Goal: Task Accomplishment & Management: Complete application form

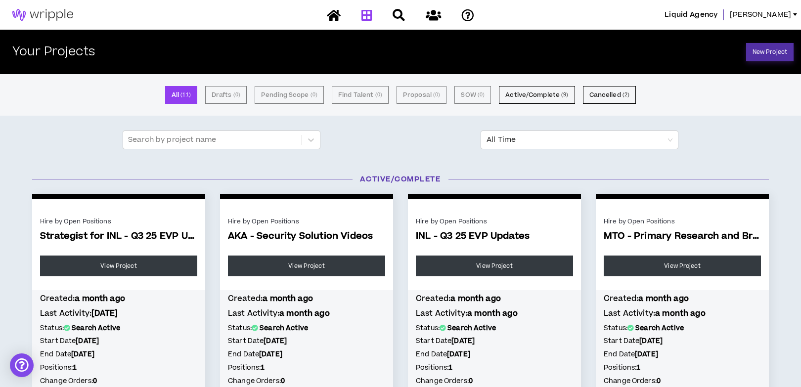
click at [778, 47] on link "New Project" at bounding box center [769, 52] width 47 height 18
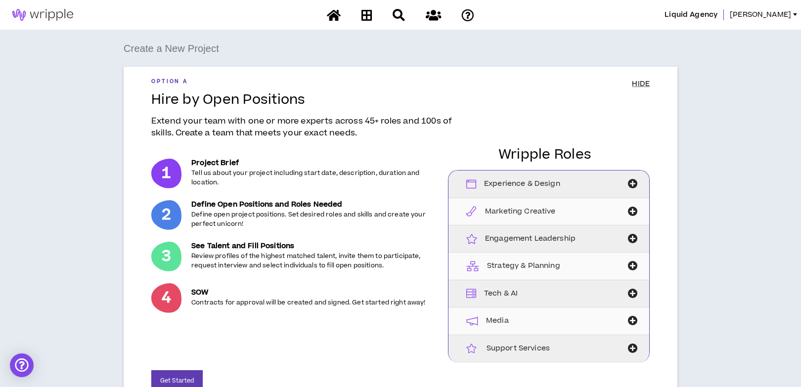
scroll to position [168, 0]
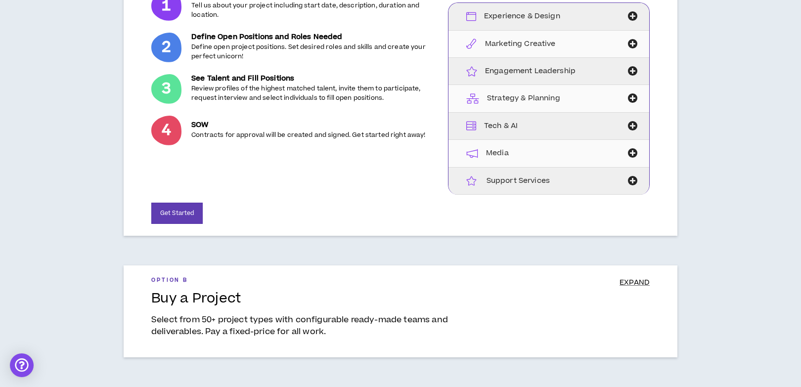
click at [186, 197] on div "Get Started" at bounding box center [400, 209] width 498 height 29
click at [186, 212] on button "Get Started" at bounding box center [176, 213] width 51 height 21
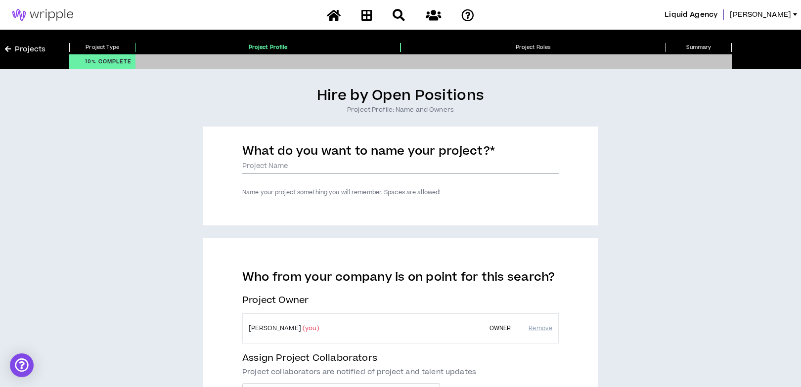
click at [348, 164] on input "What do you want to name your project? *" at bounding box center [400, 166] width 316 height 15
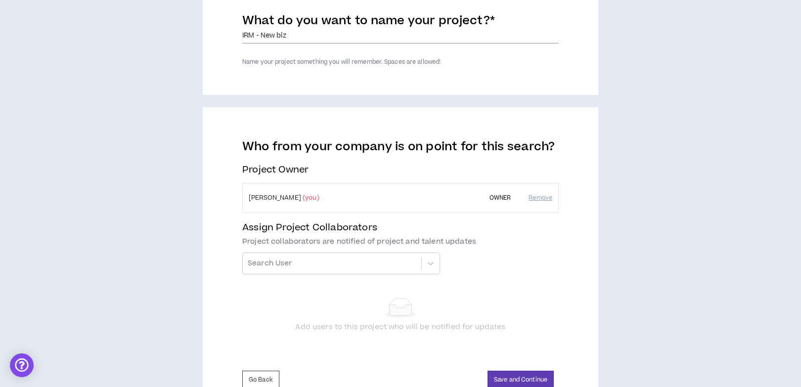
scroll to position [172, 0]
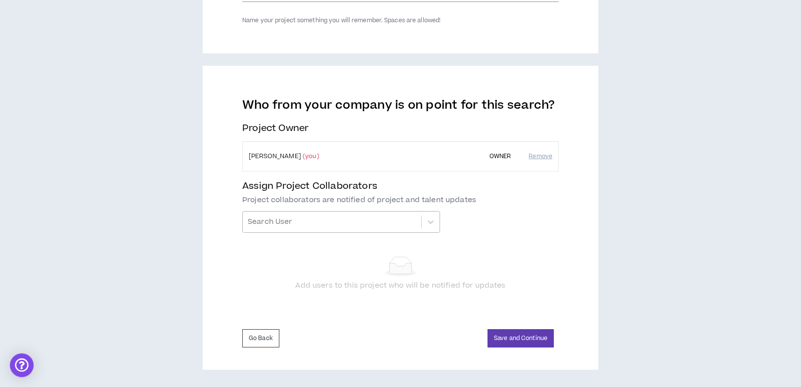
type input "IRM - New biz"
click at [361, 211] on div "Search User" at bounding box center [341, 222] width 198 height 22
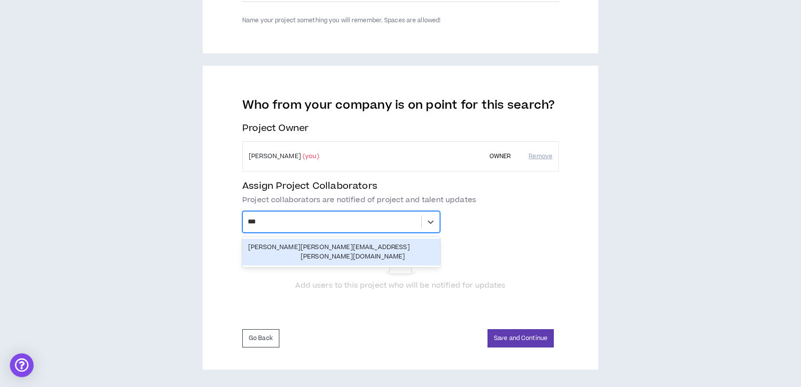
type input "****"
click at [349, 241] on div "[PERSON_NAME] [PERSON_NAME][EMAIL_ADDRESS][PERSON_NAME][DOMAIN_NAME]" at bounding box center [341, 252] width 198 height 27
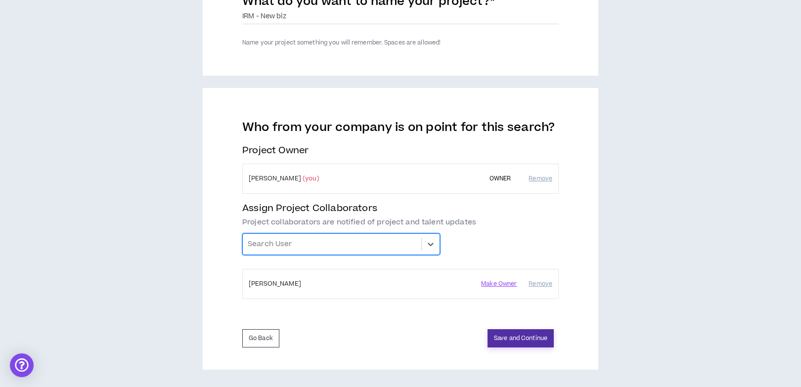
click at [504, 336] on button "Save and Continue" at bounding box center [521, 338] width 66 height 18
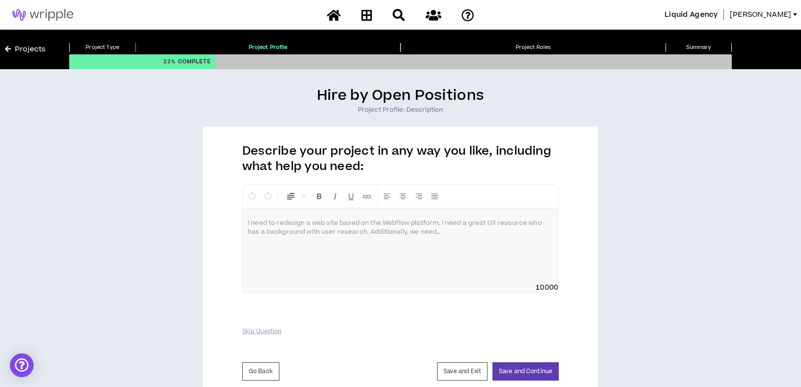
click at [343, 229] on div at bounding box center [400, 246] width 315 height 74
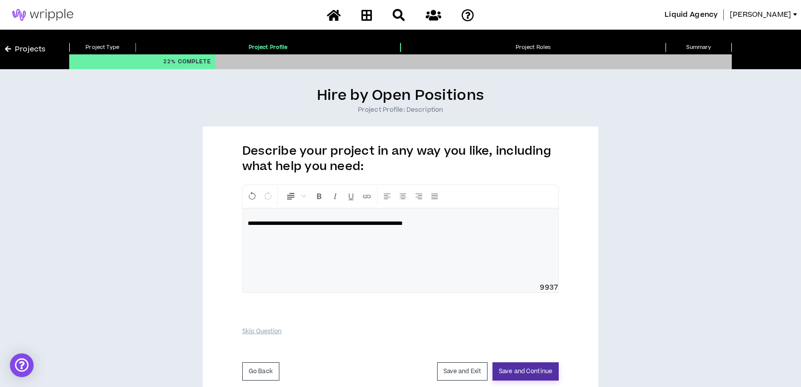
click at [529, 372] on button "Save and Continue" at bounding box center [525, 371] width 66 height 18
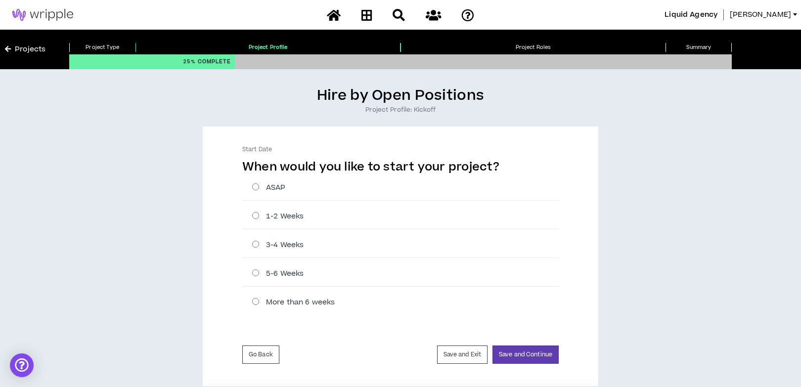
click at [336, 188] on label "ASAP" at bounding box center [405, 187] width 307 height 10
radio input "****"
click at [527, 357] on button "Save and Continue" at bounding box center [525, 355] width 66 height 18
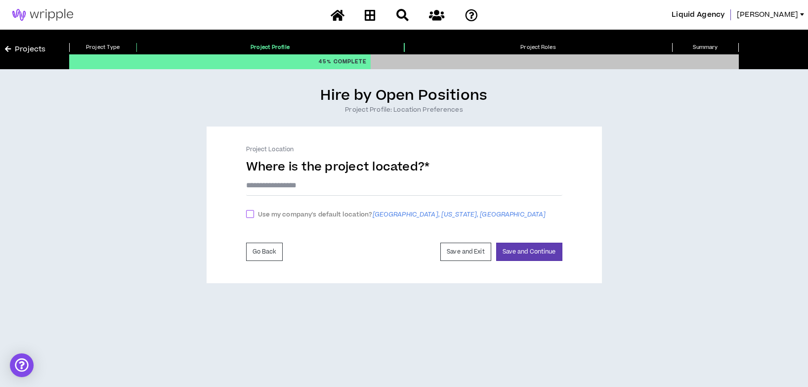
click at [332, 210] on span "Use my company's default location? [GEOGRAPHIC_DATA], [US_STATE], [GEOGRAPHIC_D…" at bounding box center [402, 215] width 296 height 10
checkbox input "****"
click at [535, 253] on button "Save and Continue" at bounding box center [529, 254] width 66 height 18
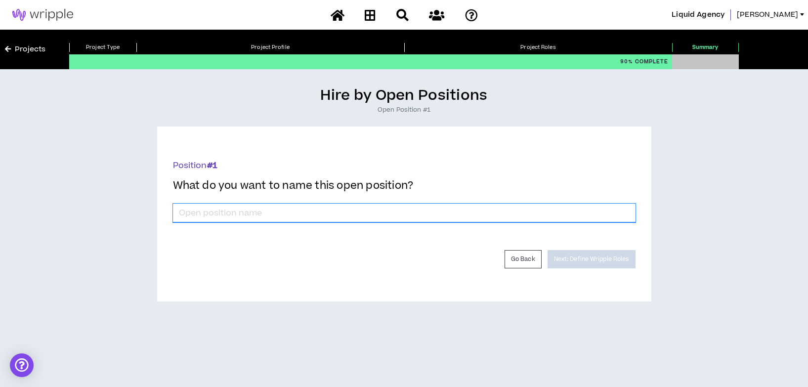
click at [384, 210] on input "*" at bounding box center [404, 213] width 463 height 19
type input "Senior Project Manager"
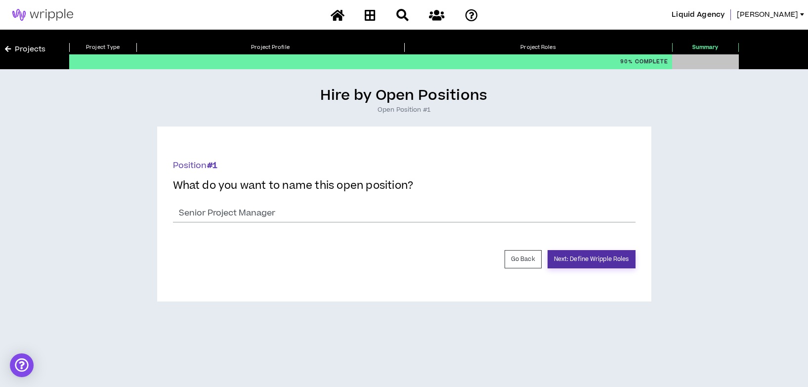
click at [612, 260] on button "Next: Define Wripple Roles" at bounding box center [592, 259] width 88 height 18
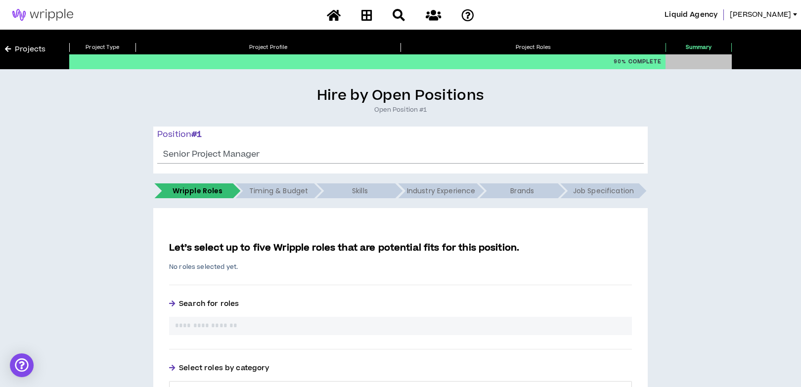
click at [335, 319] on div at bounding box center [400, 326] width 463 height 18
click at [330, 325] on input "text" at bounding box center [400, 326] width 451 height 10
type input "*"
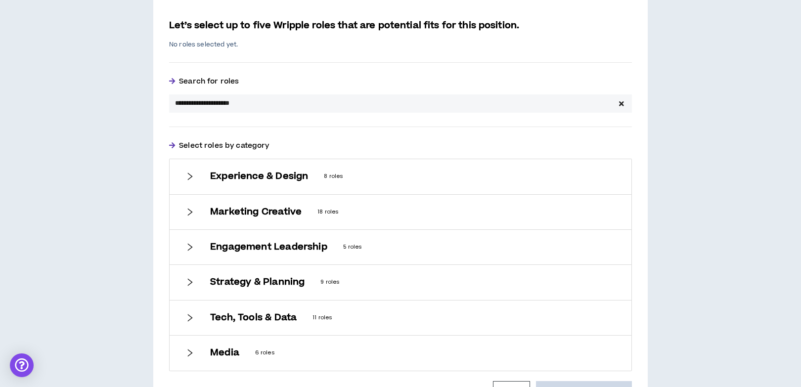
scroll to position [224, 0]
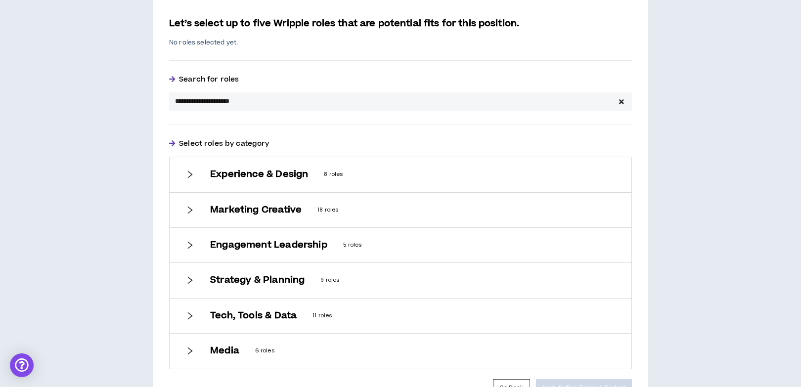
click at [312, 99] on input "**********" at bounding box center [396, 101] width 442 height 10
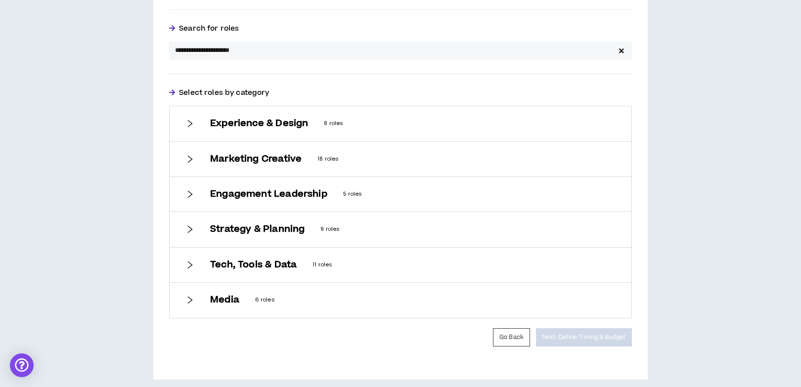
scroll to position [285, 0]
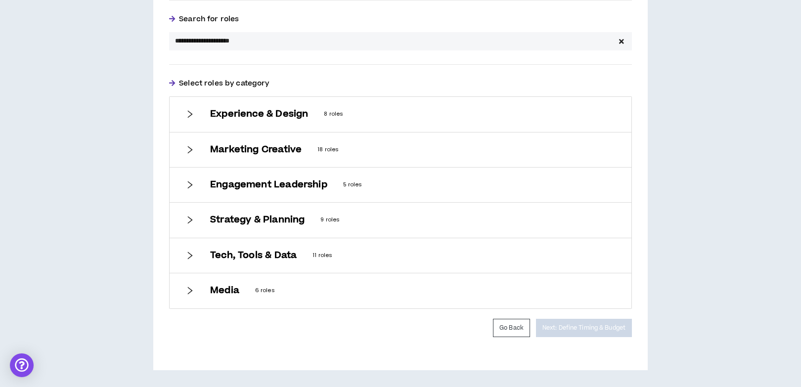
type input "**********"
click at [297, 179] on h6 "Engagement Leadership" at bounding box center [268, 184] width 117 height 11
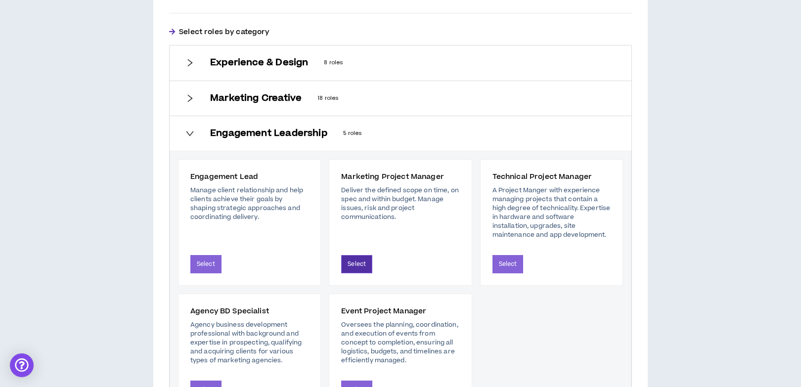
click at [352, 267] on button "Select" at bounding box center [356, 264] width 31 height 18
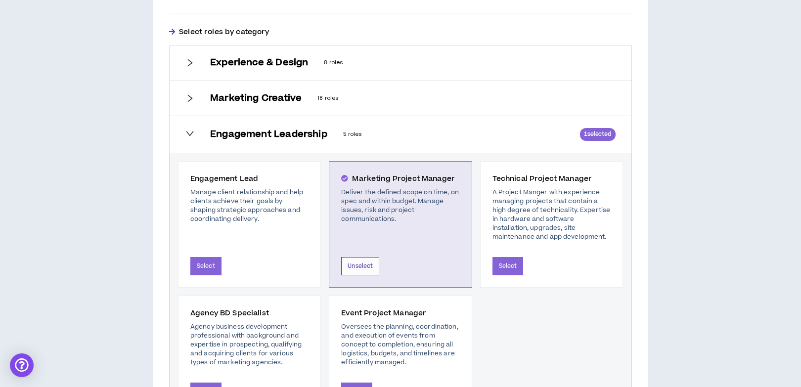
scroll to position [365, 0]
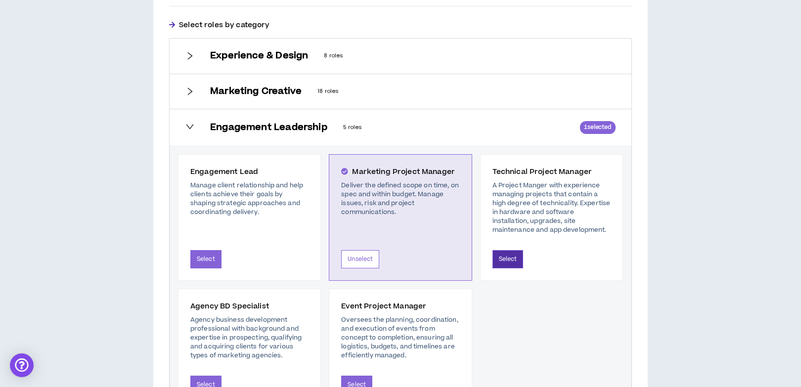
click at [504, 259] on button "Select" at bounding box center [507, 259] width 31 height 18
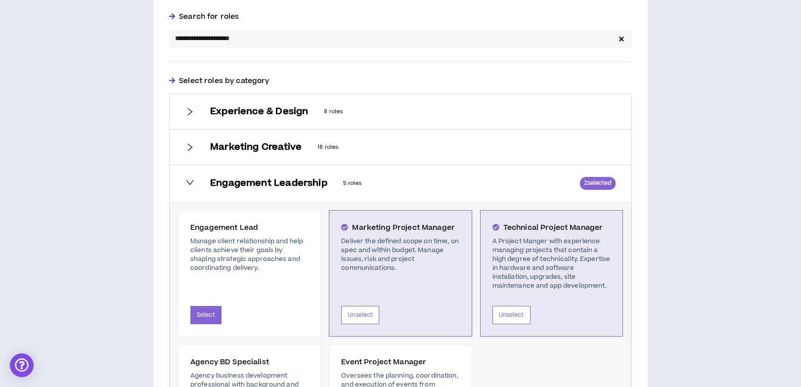
scroll to position [308, 0]
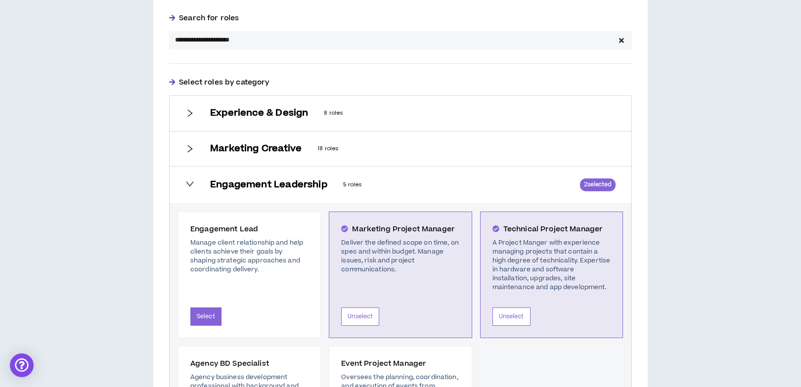
click at [338, 148] on p "18 roles" at bounding box center [466, 148] width 298 height 9
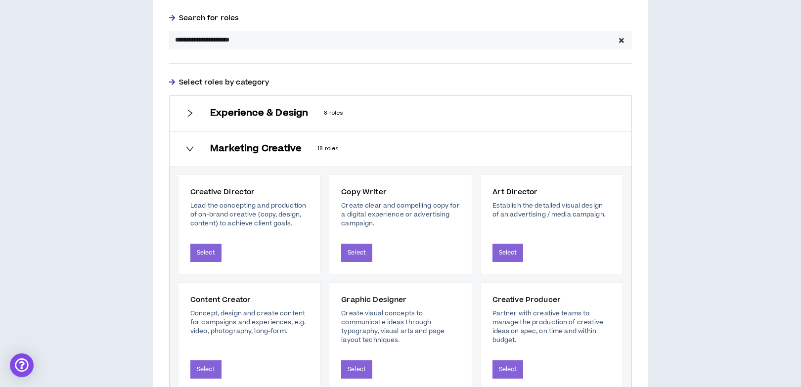
click at [352, 116] on p "8 roles" at bounding box center [470, 113] width 292 height 9
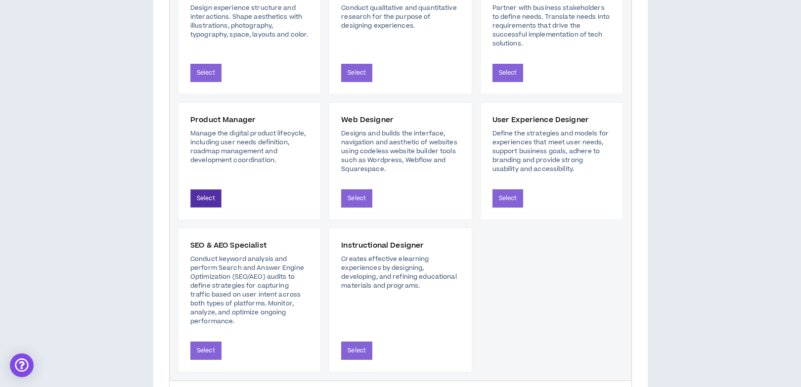
click at [208, 202] on button "Select" at bounding box center [205, 198] width 31 height 18
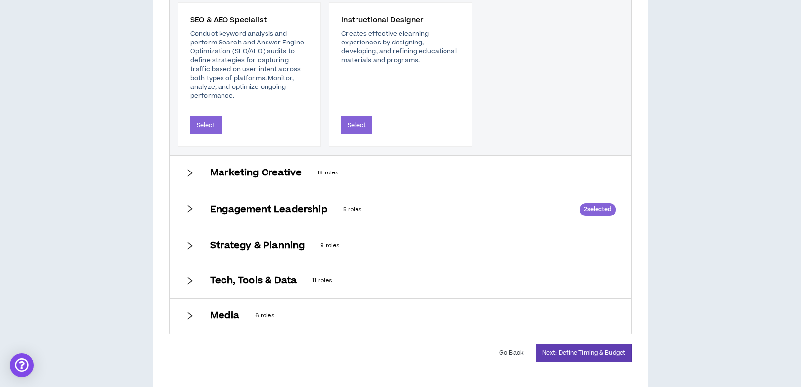
scroll to position [714, 0]
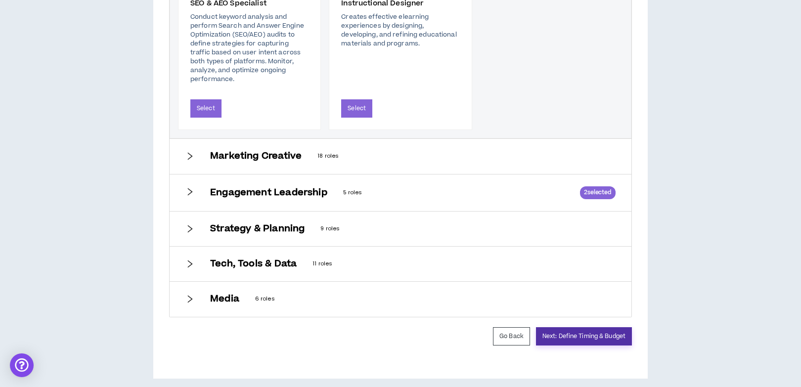
click at [580, 330] on button "Next: Define Timing & Budget" at bounding box center [584, 336] width 96 height 18
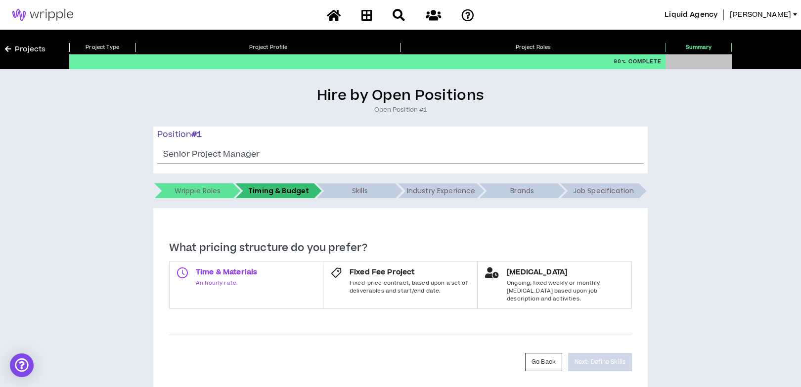
click at [267, 271] on label "Time & Materials An hourly rate." at bounding box center [246, 285] width 154 height 48
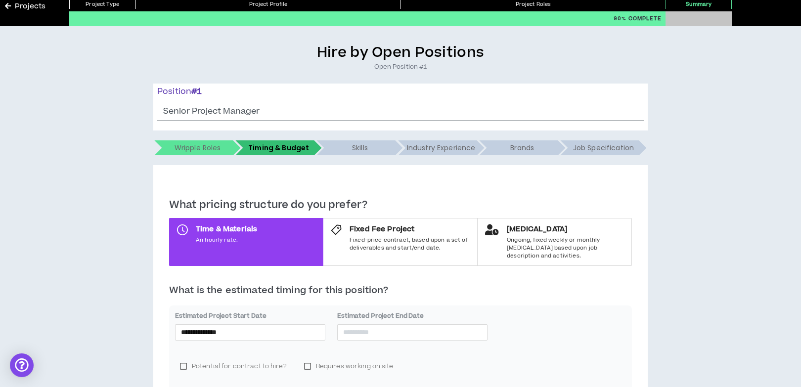
scroll to position [147, 0]
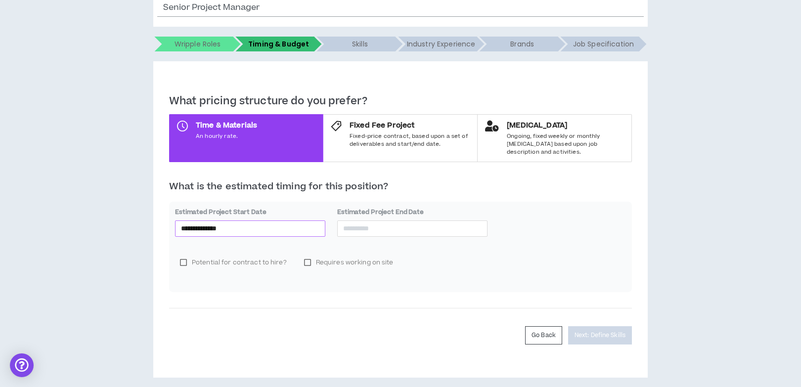
click at [305, 223] on input "**********" at bounding box center [250, 228] width 138 height 11
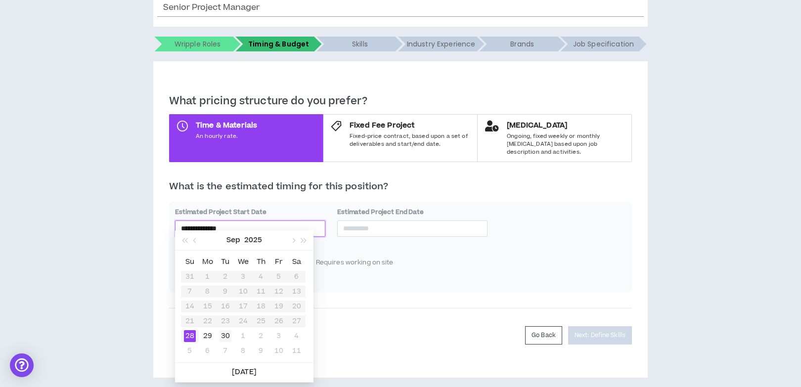
type input "**********"
click at [227, 334] on div "30" at bounding box center [226, 336] width 12 height 12
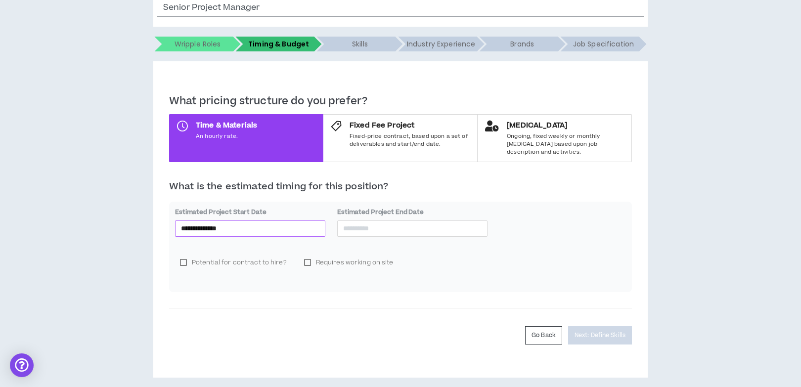
click at [270, 223] on input "**********" at bounding box center [250, 228] width 138 height 11
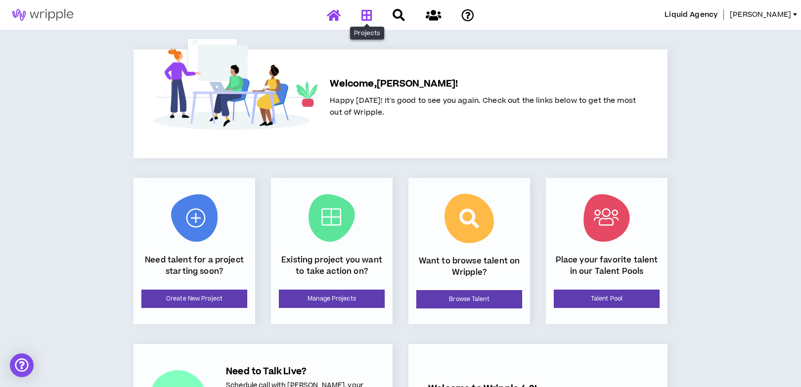
click at [368, 17] on icon at bounding box center [366, 15] width 11 height 12
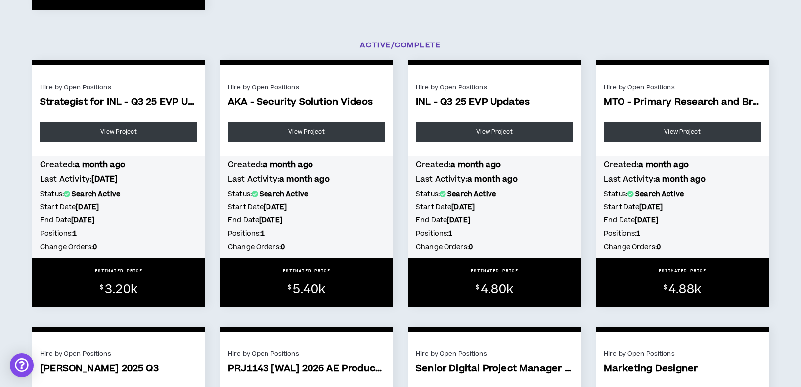
scroll to position [434, 0]
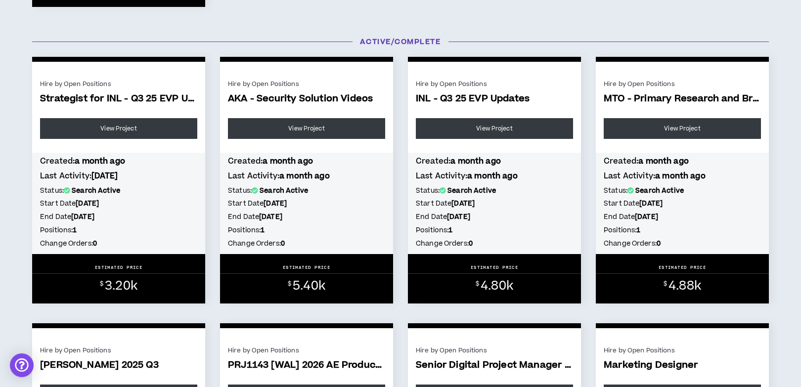
click at [276, 274] on div "$ 5.40k" at bounding box center [306, 284] width 173 height 20
click at [307, 132] on link "View Project" at bounding box center [306, 128] width 157 height 21
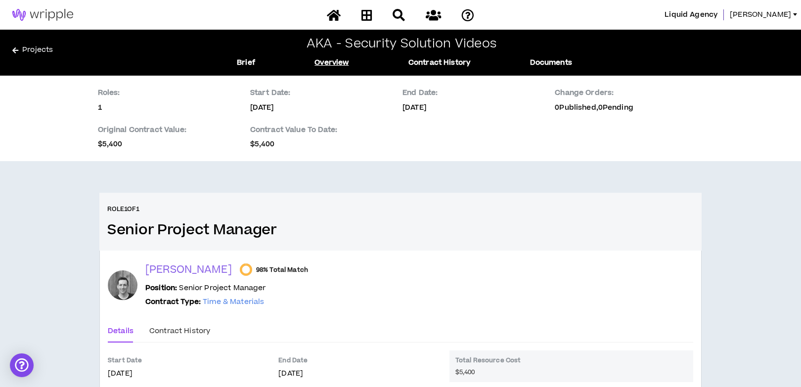
click at [459, 45] on h2 "AKA - Security Solution Videos" at bounding box center [402, 44] width 190 height 14
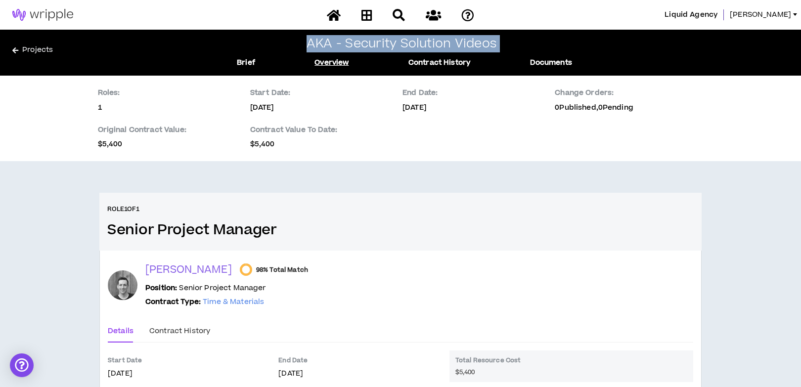
click at [459, 45] on h2 "AKA - Security Solution Videos" at bounding box center [402, 44] width 190 height 14
copy h2 "AKA - Security Solution Videos"
click at [364, 14] on icon at bounding box center [366, 15] width 11 height 12
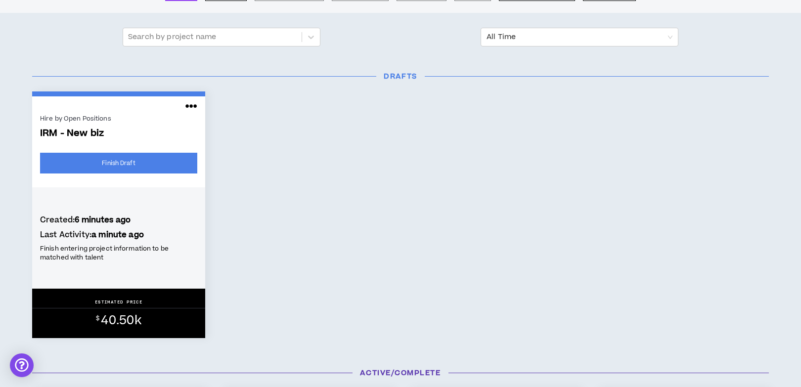
scroll to position [66, 0]
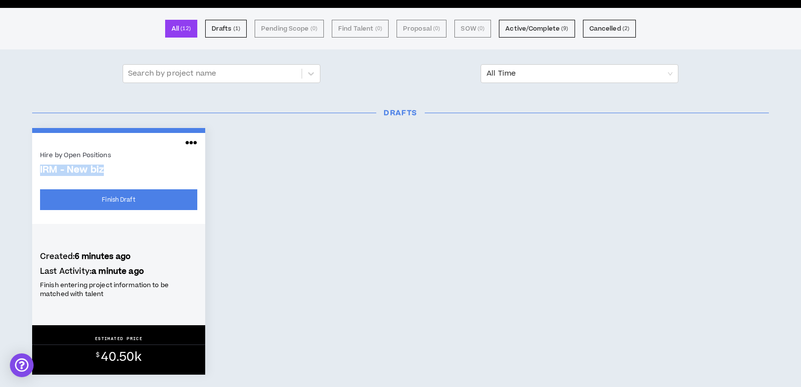
drag, startPoint x: 105, startPoint y: 168, endPoint x: 41, endPoint y: 168, distance: 64.8
click at [40, 168] on div "Hire by Open Positions IRM - New biz Finish Draft" at bounding box center [118, 183] width 173 height 81
copy span "IRM - New biz"
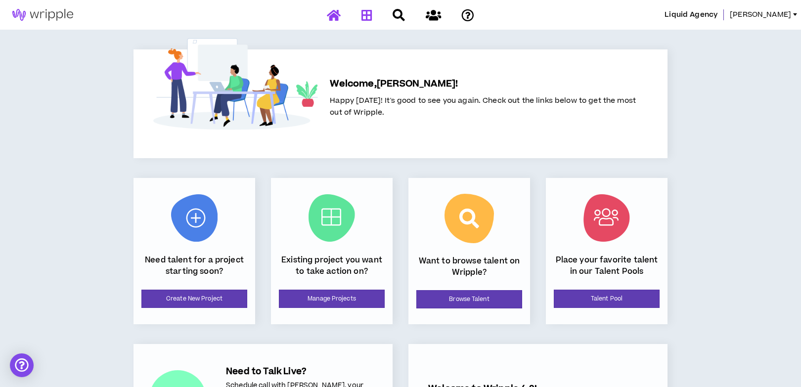
click at [368, 13] on icon at bounding box center [366, 15] width 11 height 12
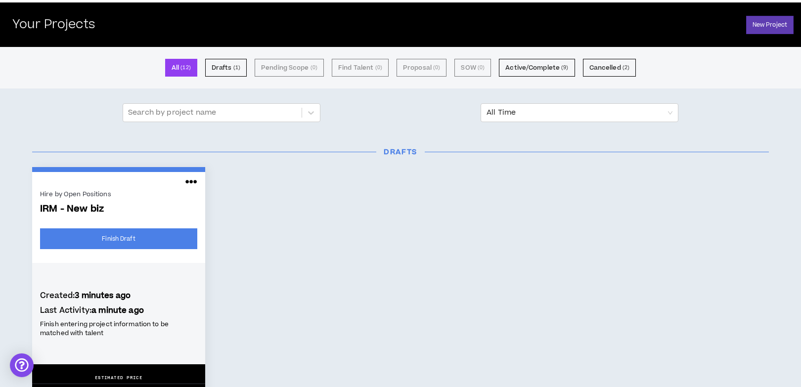
scroll to position [28, 0]
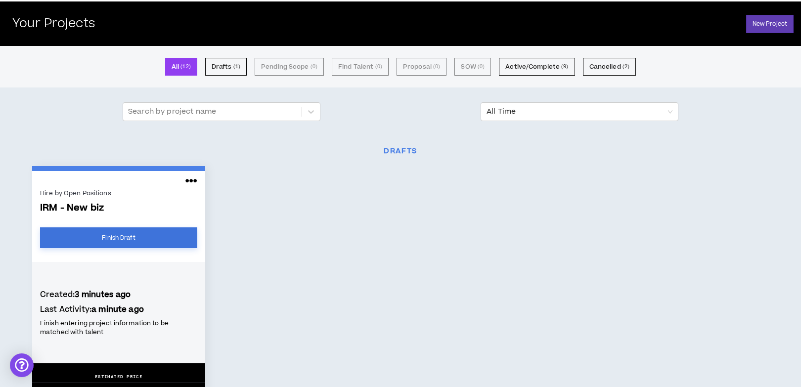
click at [142, 237] on link "Finish Draft" at bounding box center [118, 237] width 157 height 21
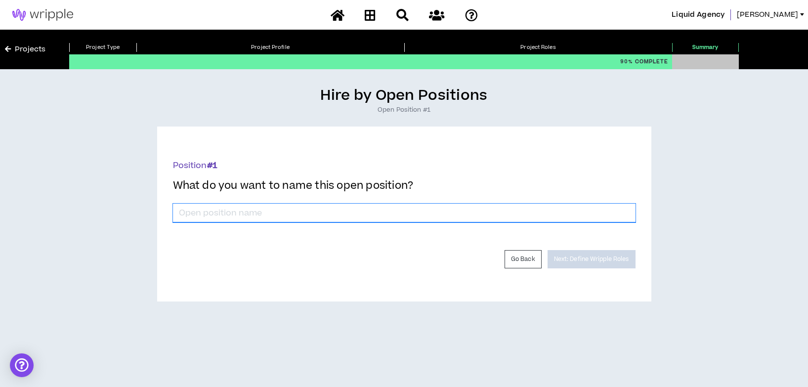
click at [413, 214] on input "*" at bounding box center [404, 213] width 463 height 19
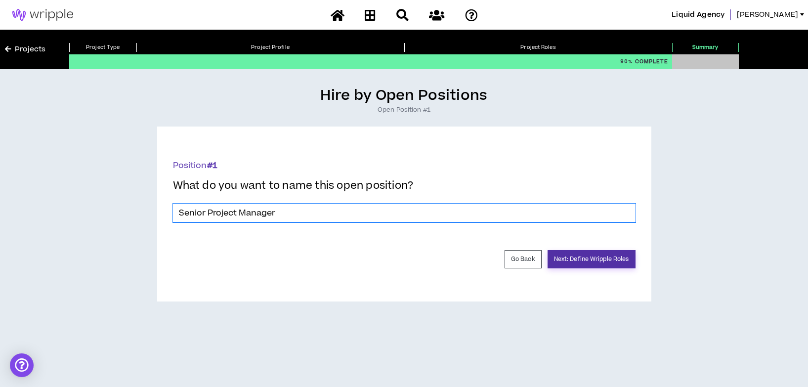
type input "Senior Project Manager"
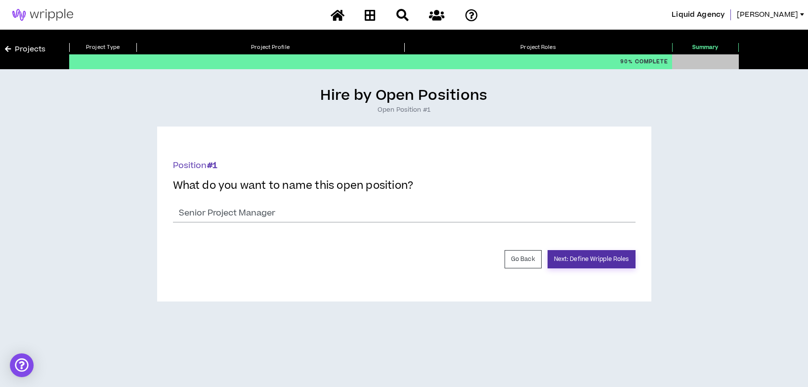
click at [624, 263] on button "Next: Define Wripple Roles" at bounding box center [592, 259] width 88 height 18
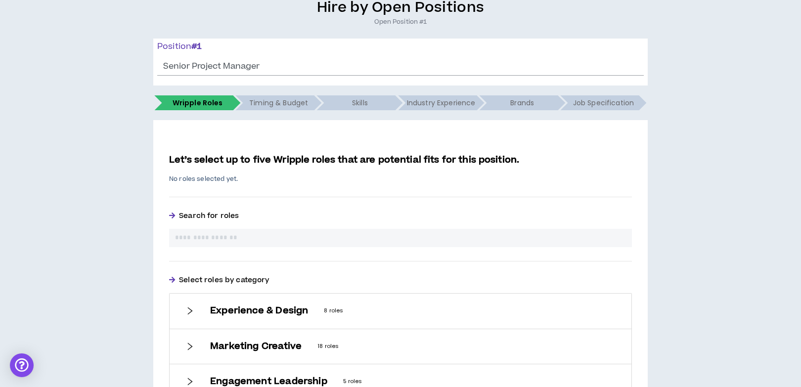
scroll to position [135, 0]
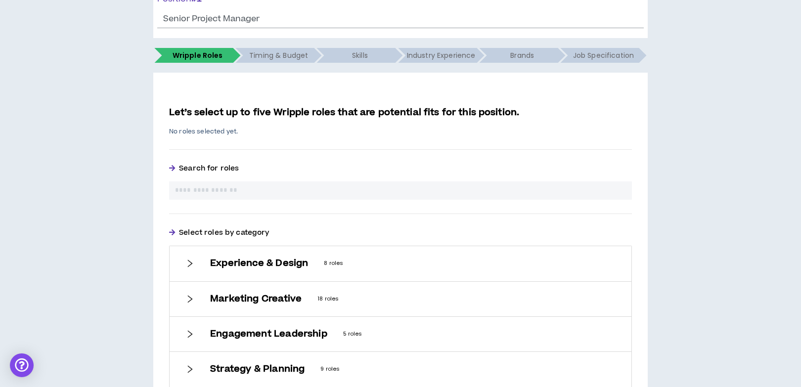
click at [349, 213] on div "Let’s select up to five Wripple roles that are potential fits for this position…" at bounding box center [400, 282] width 463 height 352
click at [291, 324] on div "Engagement Leadership 5 roles" at bounding box center [401, 334] width 462 height 35
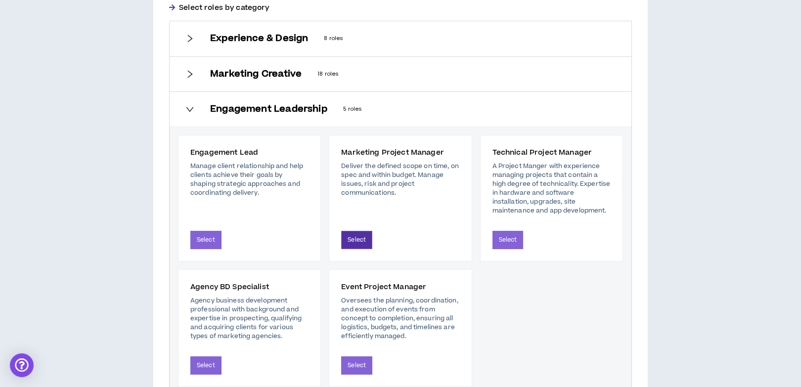
click at [354, 234] on button "Select" at bounding box center [356, 240] width 31 height 18
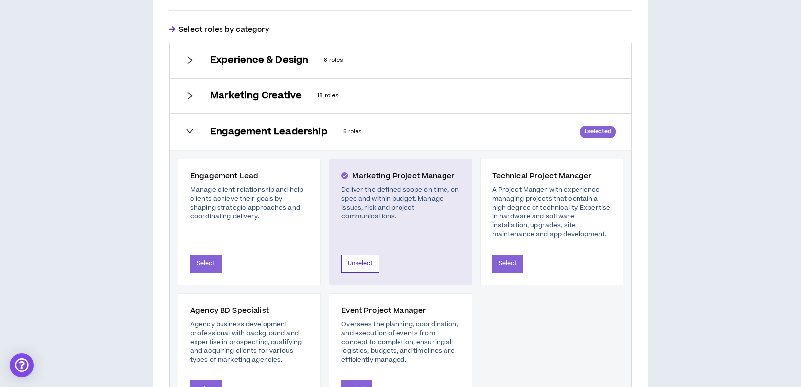
scroll to position [382, 0]
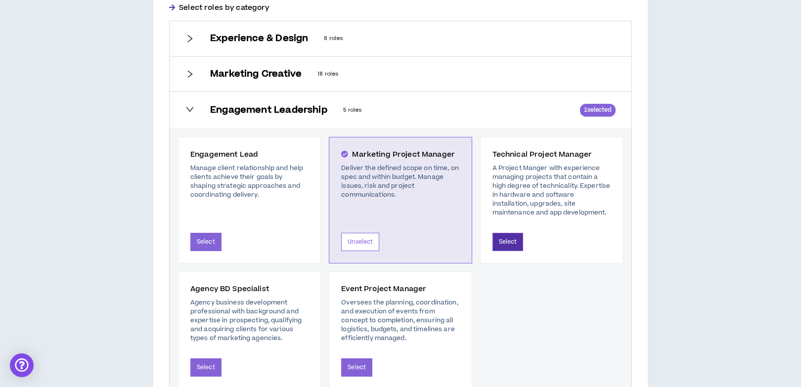
click at [514, 240] on button "Select" at bounding box center [507, 242] width 31 height 18
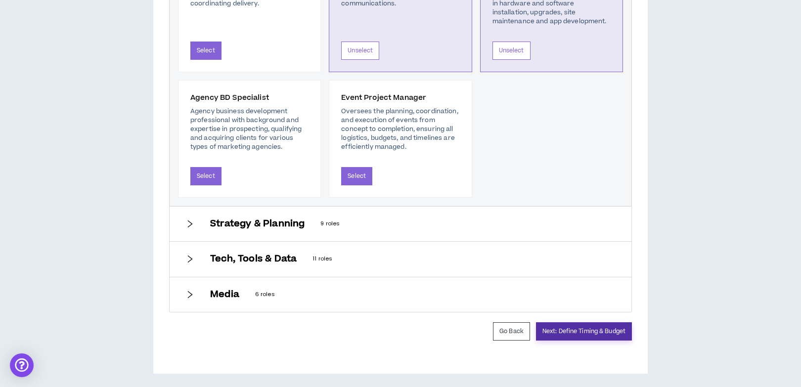
click at [583, 331] on button "Next: Define Timing & Budget" at bounding box center [584, 331] width 96 height 18
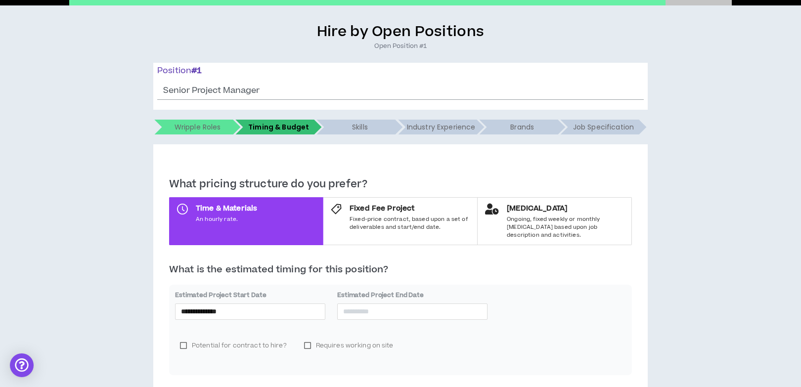
scroll to position [144, 0]
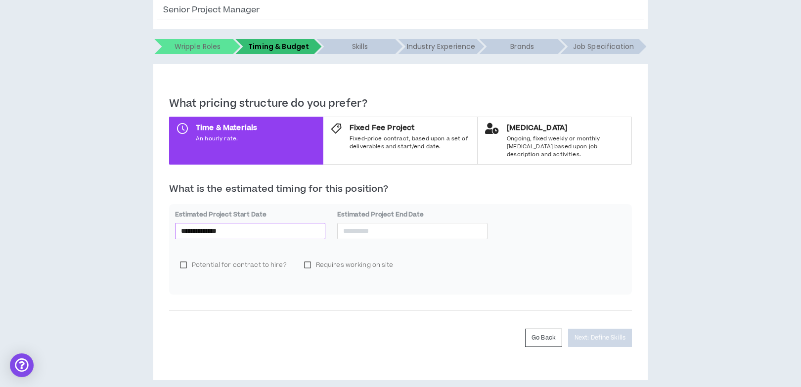
click at [306, 230] on div "**********" at bounding box center [250, 231] width 150 height 16
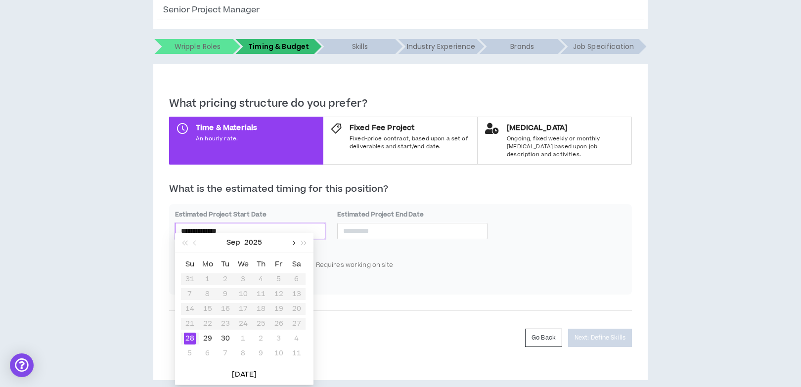
click at [292, 242] on span "button" at bounding box center [292, 243] width 5 height 5
type input "**********"
click at [243, 275] on div "1" at bounding box center [243, 279] width 12 height 12
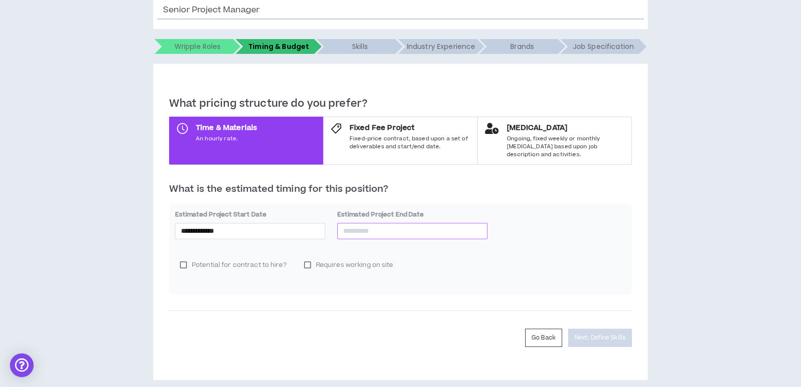
click at [410, 225] on input at bounding box center [412, 230] width 138 height 11
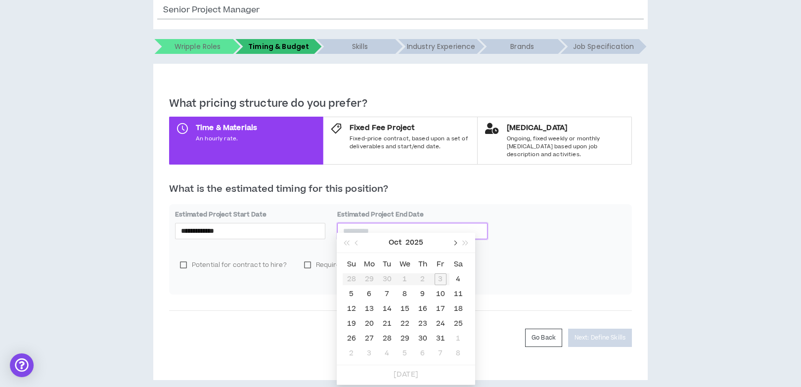
click at [453, 245] on span "button" at bounding box center [454, 243] width 5 height 5
type input "**********"
click at [348, 357] on div "30" at bounding box center [352, 354] width 12 height 12
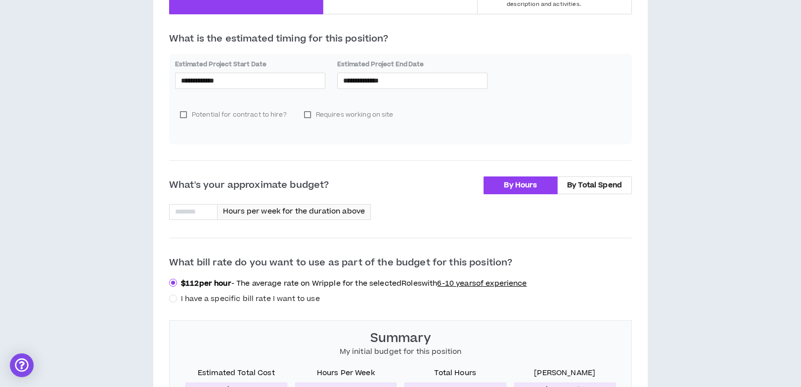
scroll to position [314, 0]
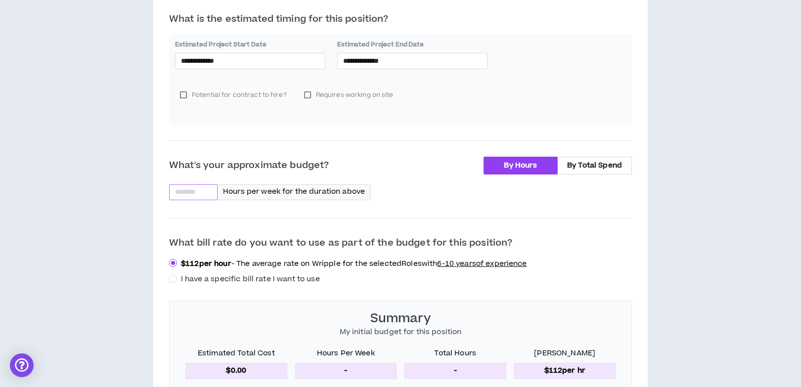
click at [207, 185] on input at bounding box center [193, 192] width 47 height 15
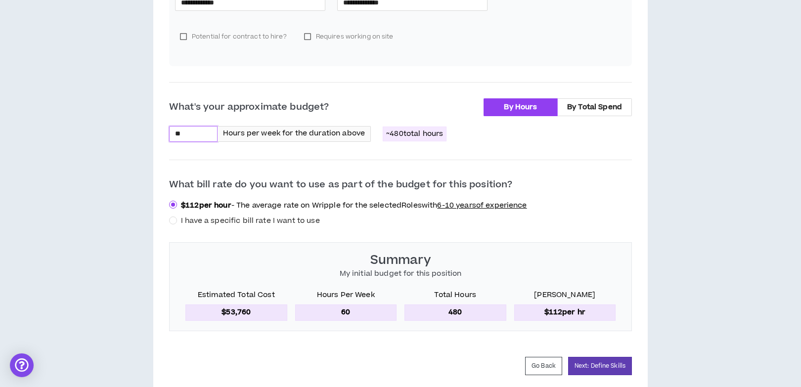
scroll to position [389, 0]
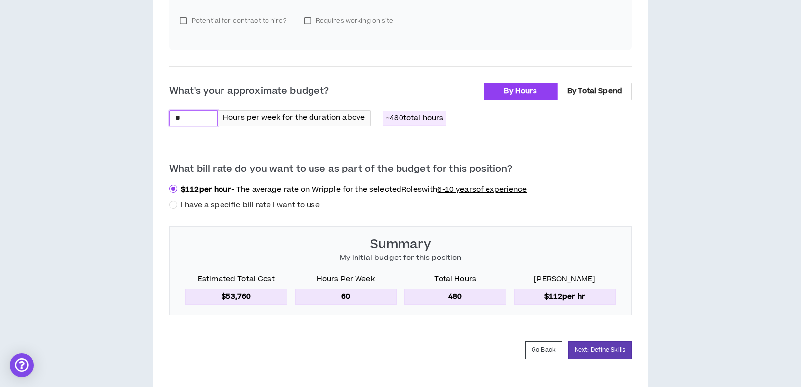
type input "**"
click at [244, 201] on span "I have a specific bill rate I want to use" at bounding box center [250, 205] width 139 height 10
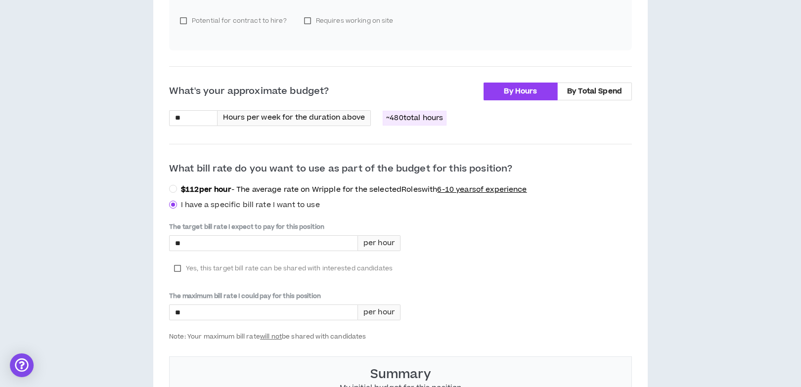
click at [194, 264] on span "Yes, this target bill rate can be shared with interested candidates" at bounding box center [289, 269] width 207 height 10
click at [219, 236] on input "*" at bounding box center [264, 243] width 188 height 15
type input "****"
click at [237, 308] on input "*" at bounding box center [264, 312] width 188 height 15
type input "****"
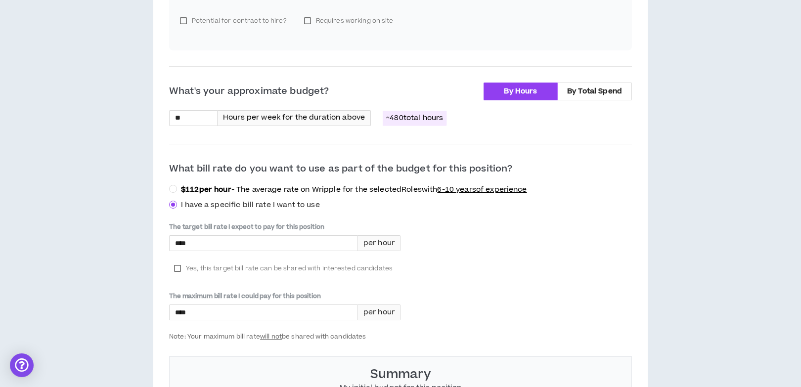
click at [145, 323] on div "**********" at bounding box center [400, 110] width 791 height 825
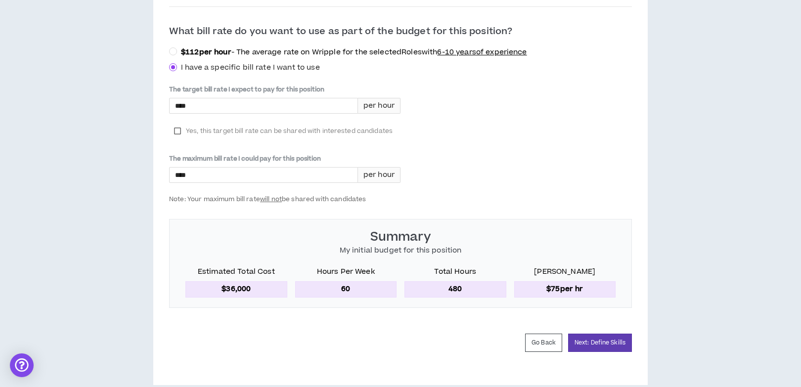
scroll to position [533, 0]
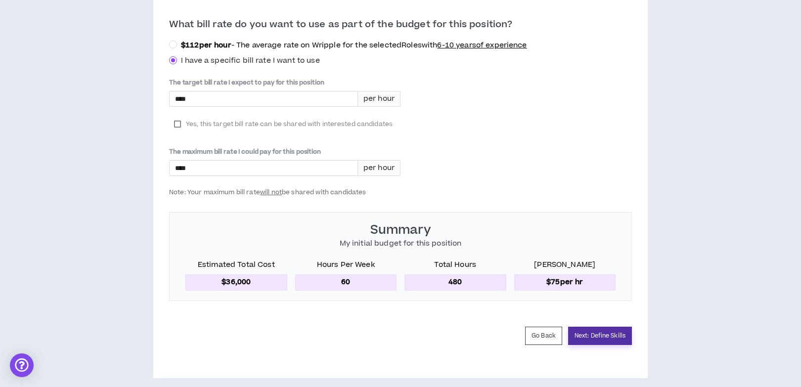
click at [586, 329] on button "Next: Define Skills" at bounding box center [600, 336] width 64 height 18
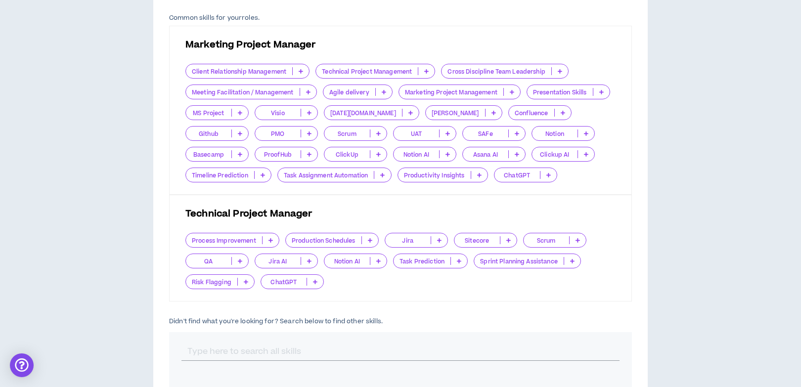
scroll to position [309, 0]
click at [310, 89] on icon at bounding box center [308, 91] width 4 height 5
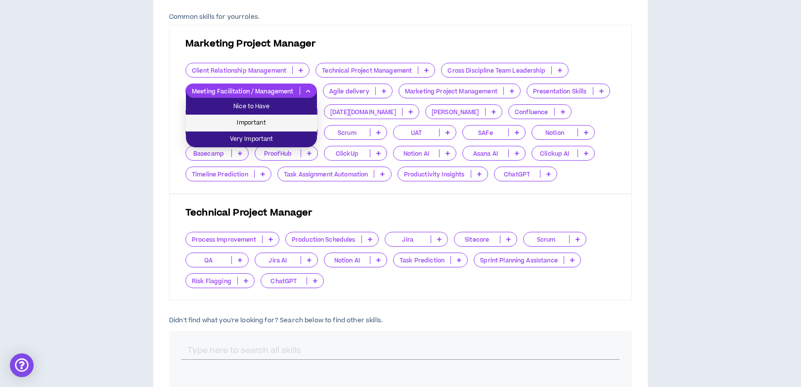
click at [286, 120] on span "Important" at bounding box center [251, 123] width 119 height 11
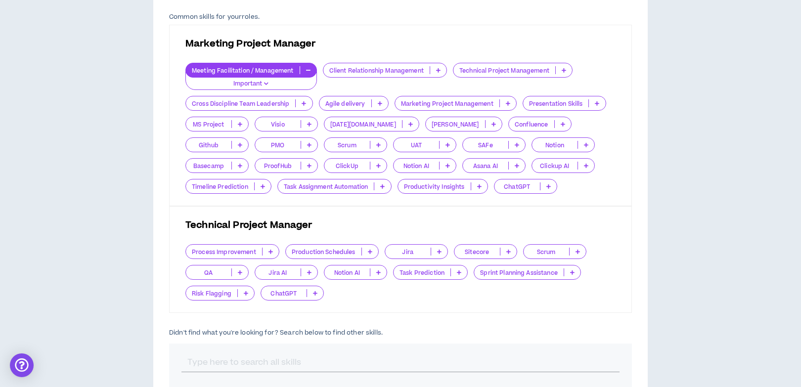
click at [503, 103] on p at bounding box center [508, 103] width 16 height 8
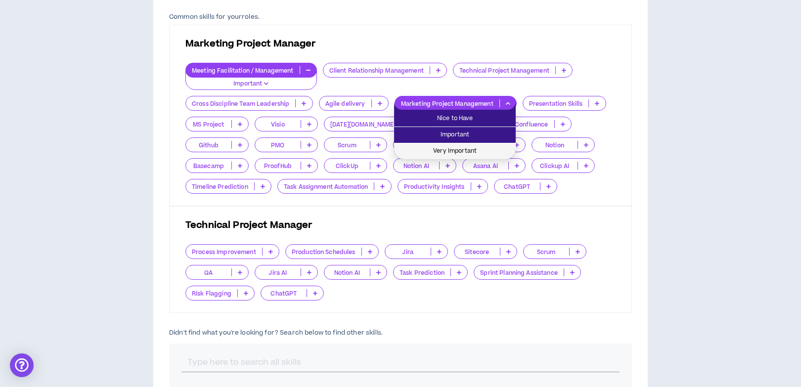
click at [483, 144] on li "Very Important" at bounding box center [455, 151] width 122 height 16
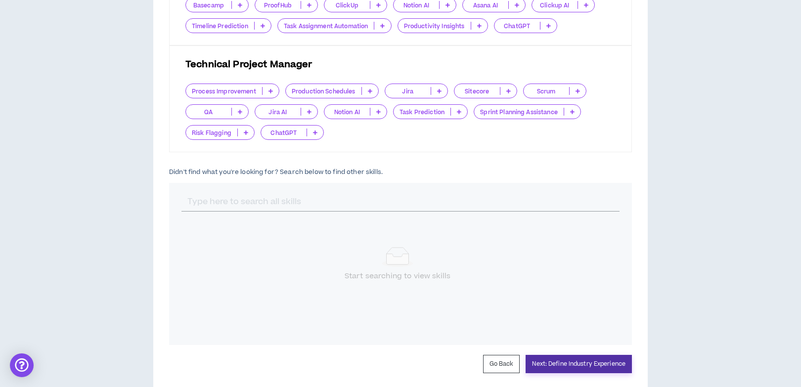
click at [607, 362] on button "Next: Define Industry Experience" at bounding box center [579, 364] width 106 height 18
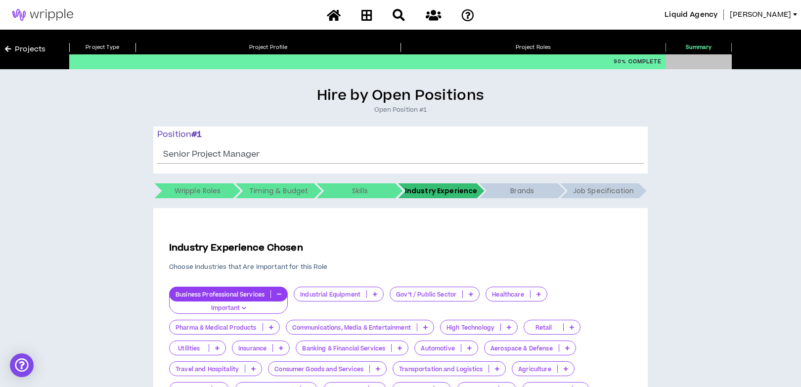
scroll to position [130, 0]
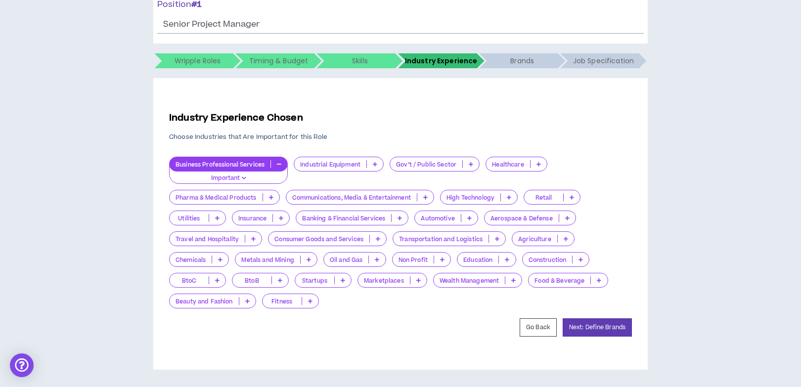
click at [593, 315] on form "Industry Experience Chosen Choose Industries that Are Important for this Role B…" at bounding box center [400, 223] width 463 height 225
click at [593, 328] on button "Next: Define Brands" at bounding box center [597, 327] width 69 height 18
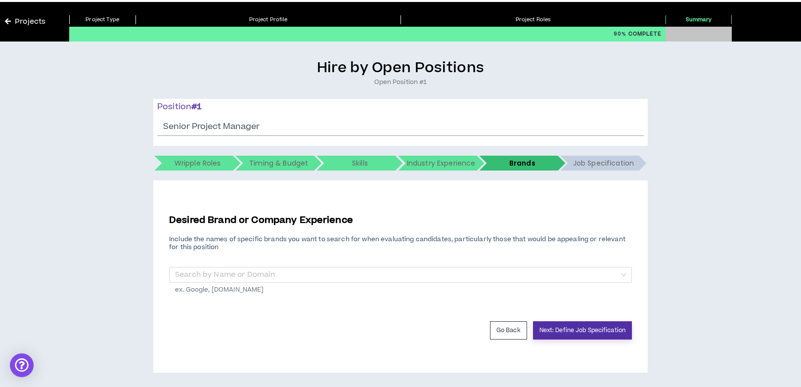
scroll to position [31, 0]
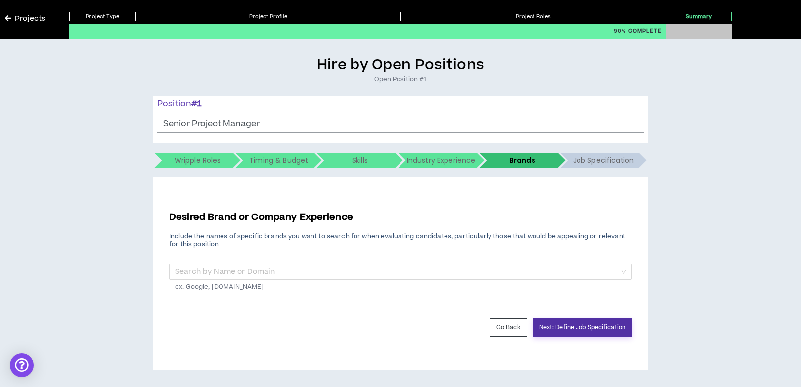
click at [553, 332] on button "Next: Define Job Specification" at bounding box center [582, 327] width 99 height 18
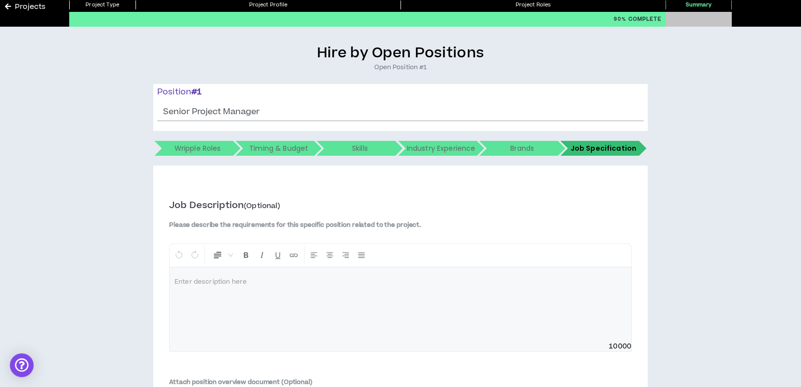
scroll to position [44, 0]
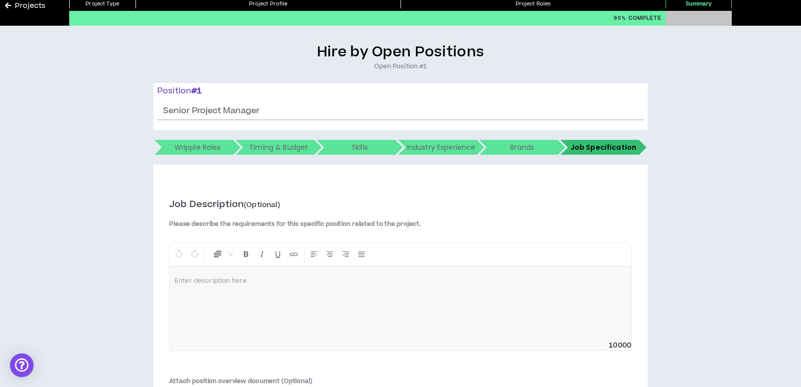
click at [383, 283] on p at bounding box center [401, 281] width 452 height 10
click at [256, 296] on div at bounding box center [401, 304] width 462 height 74
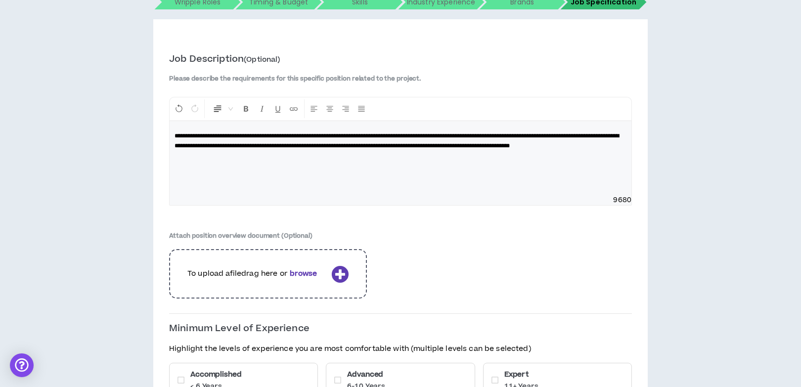
scroll to position [290, 0]
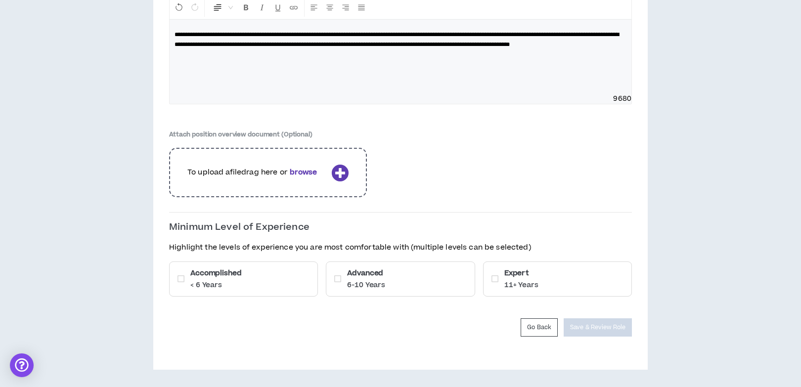
click at [421, 275] on div "Advanced 6-10 Years" at bounding box center [400, 279] width 149 height 35
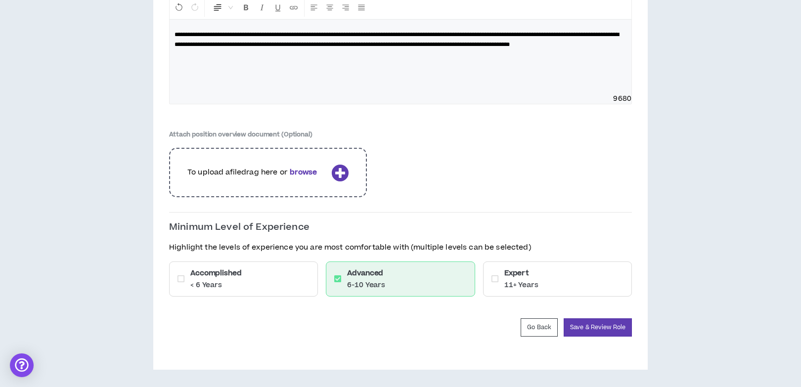
click at [281, 283] on div "Accomplished < 6 Years" at bounding box center [243, 279] width 149 height 35
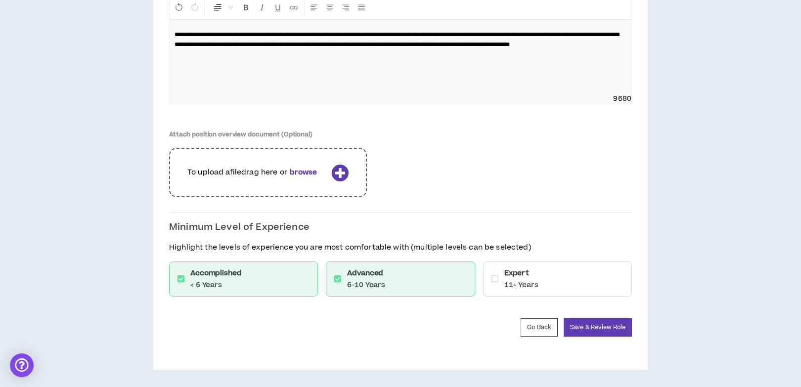
click at [547, 285] on div "Expert 11+ Years" at bounding box center [557, 279] width 149 height 35
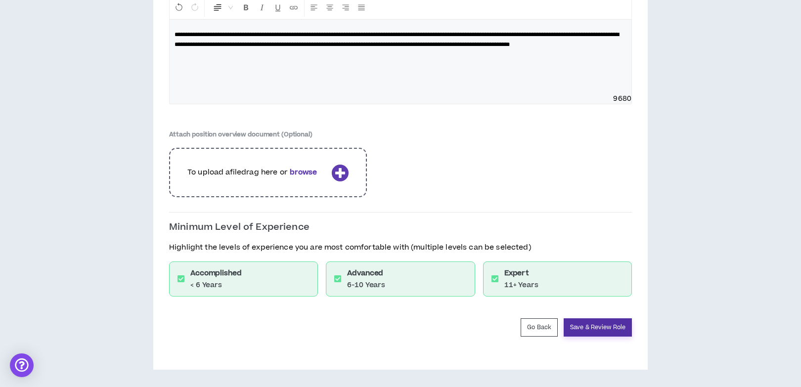
click at [581, 323] on button "Save & Review Role" at bounding box center [598, 327] width 68 height 18
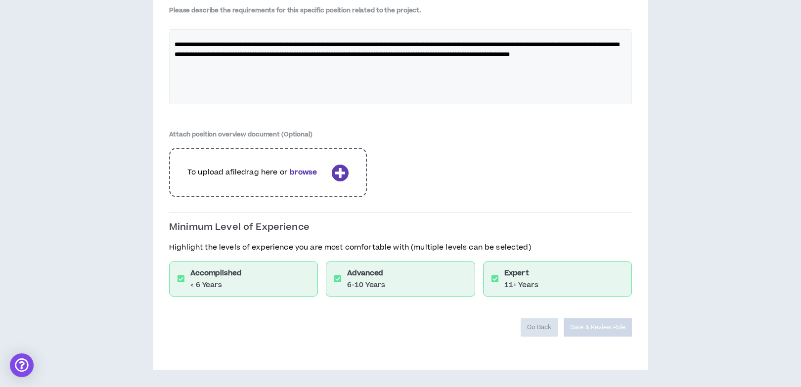
scroll to position [257, 0]
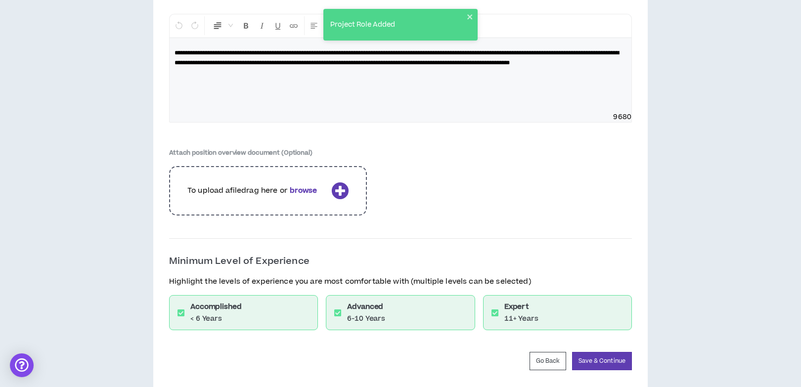
scroll to position [1362, 0]
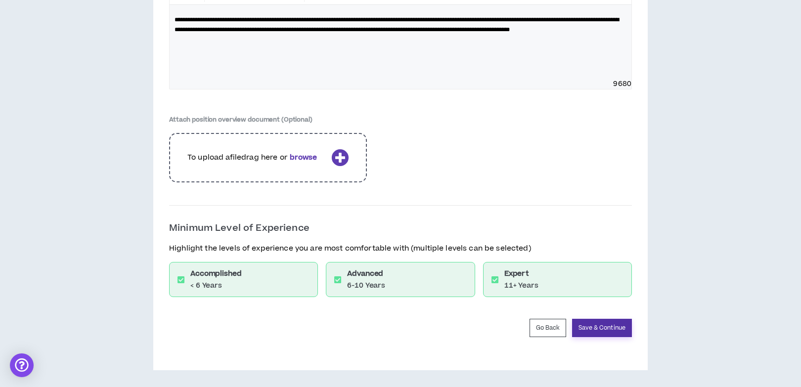
click at [594, 332] on button "Save & Continue" at bounding box center [602, 328] width 60 height 18
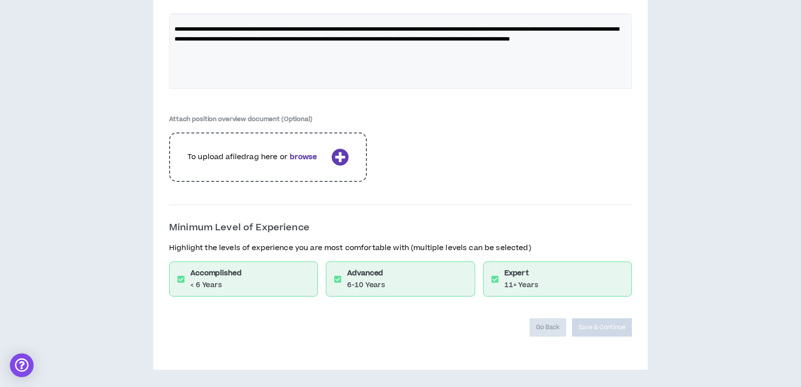
scroll to position [1329, 0]
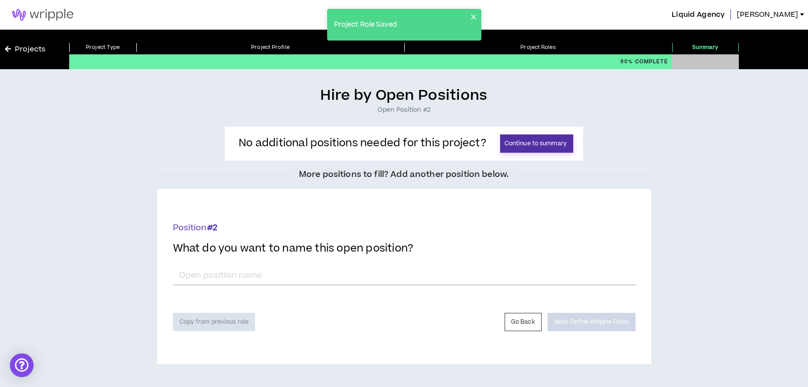
click at [534, 141] on button "Continue to summary" at bounding box center [536, 143] width 73 height 18
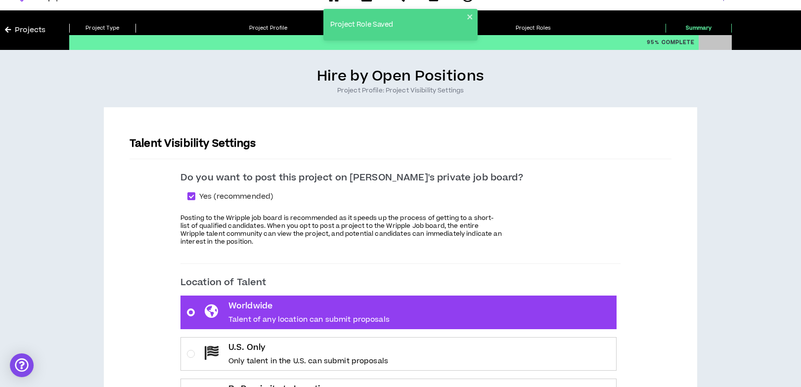
scroll to position [23, 0]
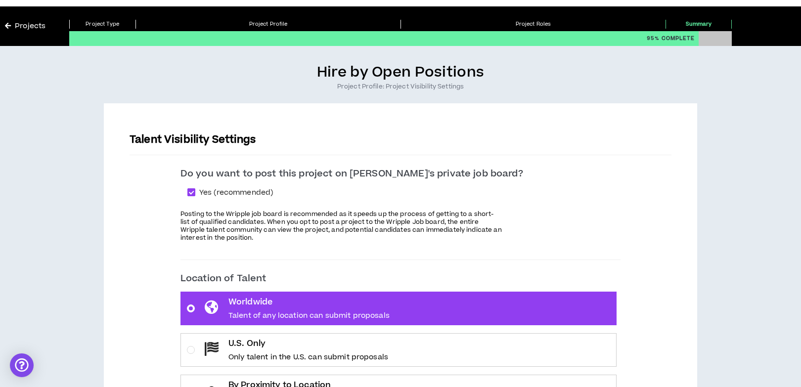
click at [195, 190] on span at bounding box center [191, 192] width 8 height 8
checkbox input "*****"
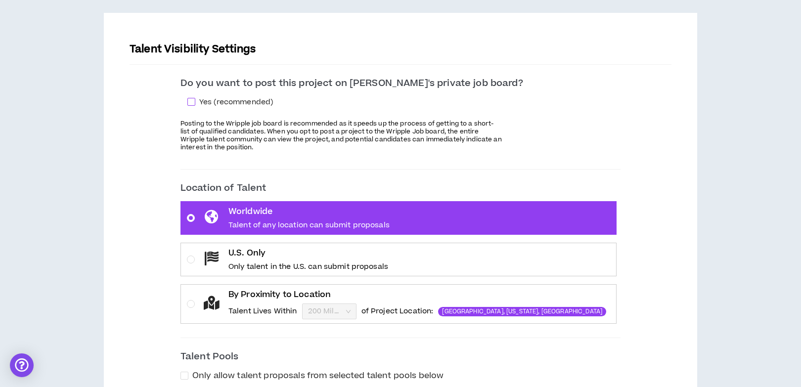
scroll to position [127, 0]
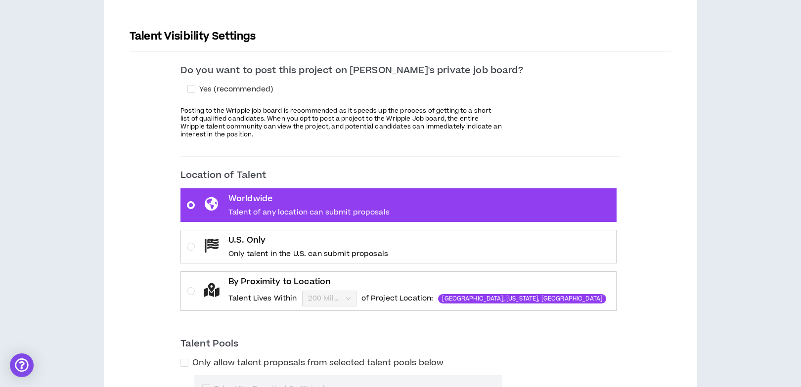
click at [219, 239] on icon at bounding box center [212, 246] width 14 height 14
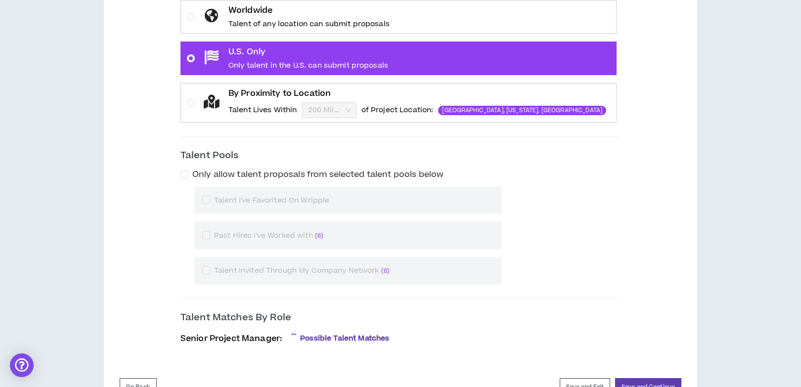
scroll to position [336, 0]
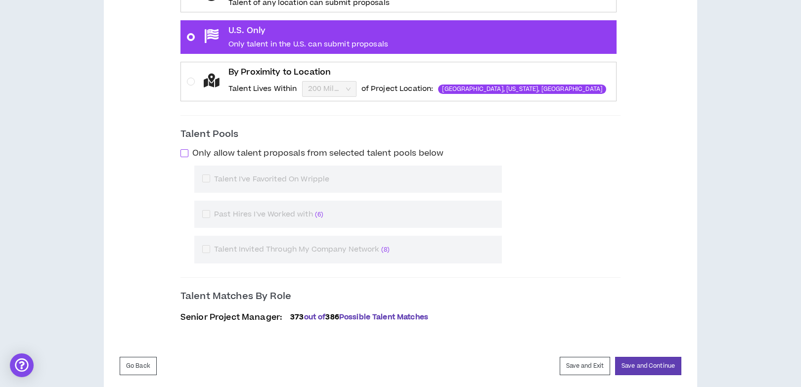
click at [188, 154] on span at bounding box center [184, 153] width 8 height 8
checkbox input "****"
click at [210, 245] on span at bounding box center [206, 249] width 8 height 8
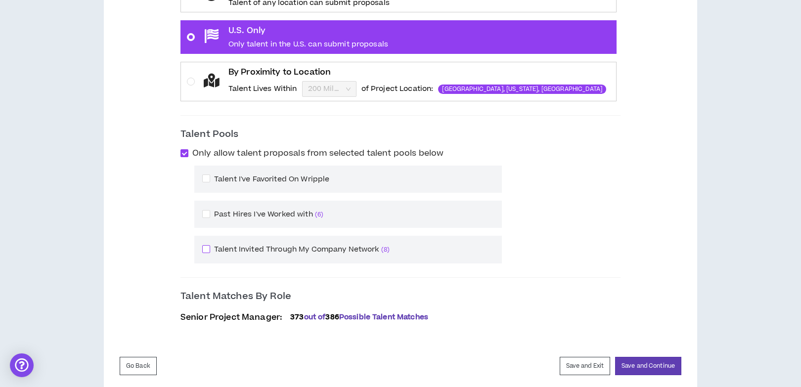
checkbox input "****"
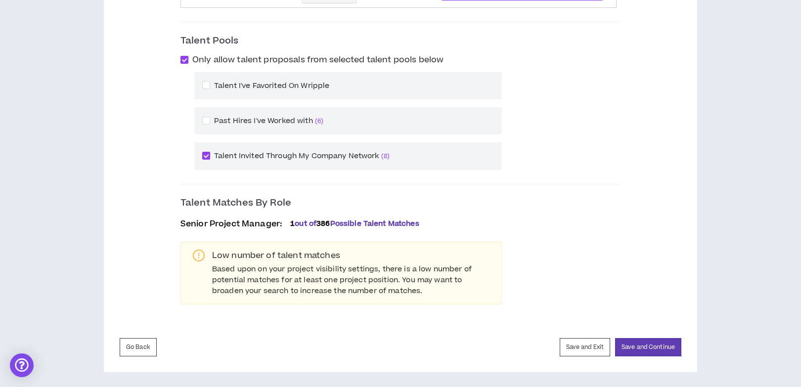
scroll to position [431, 0]
click at [654, 342] on button "Save and Continue" at bounding box center [648, 346] width 66 height 18
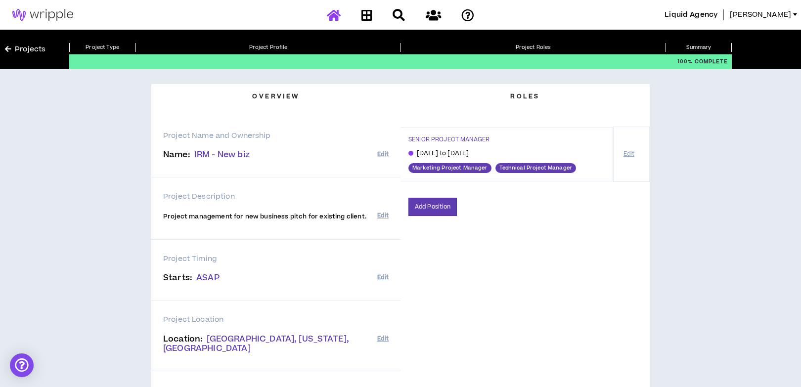
click at [331, 16] on icon at bounding box center [334, 15] width 14 height 12
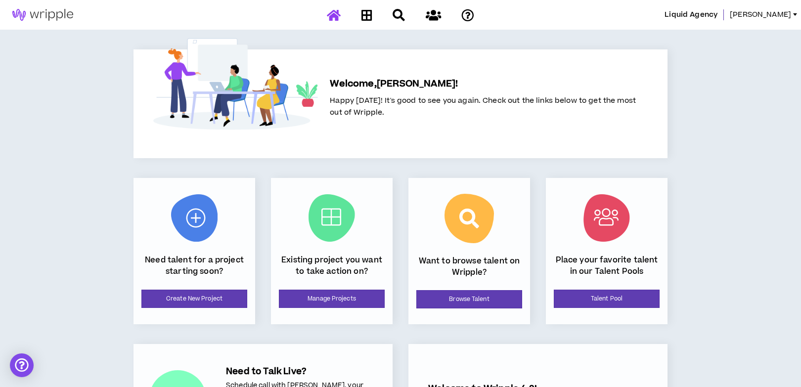
scroll to position [86, 0]
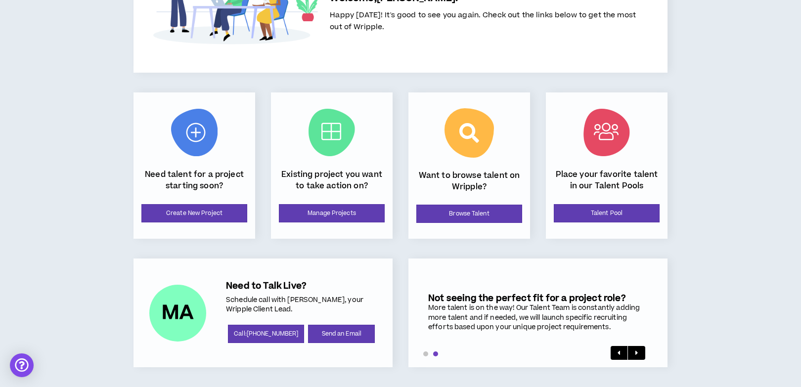
click at [76, 74] on div "Liquid Agency Priscilla Welcome, Priscilla ! Happy Friday! It's good to see you…" at bounding box center [400, 150] width 801 height 473
